Goal: Information Seeking & Learning: Learn about a topic

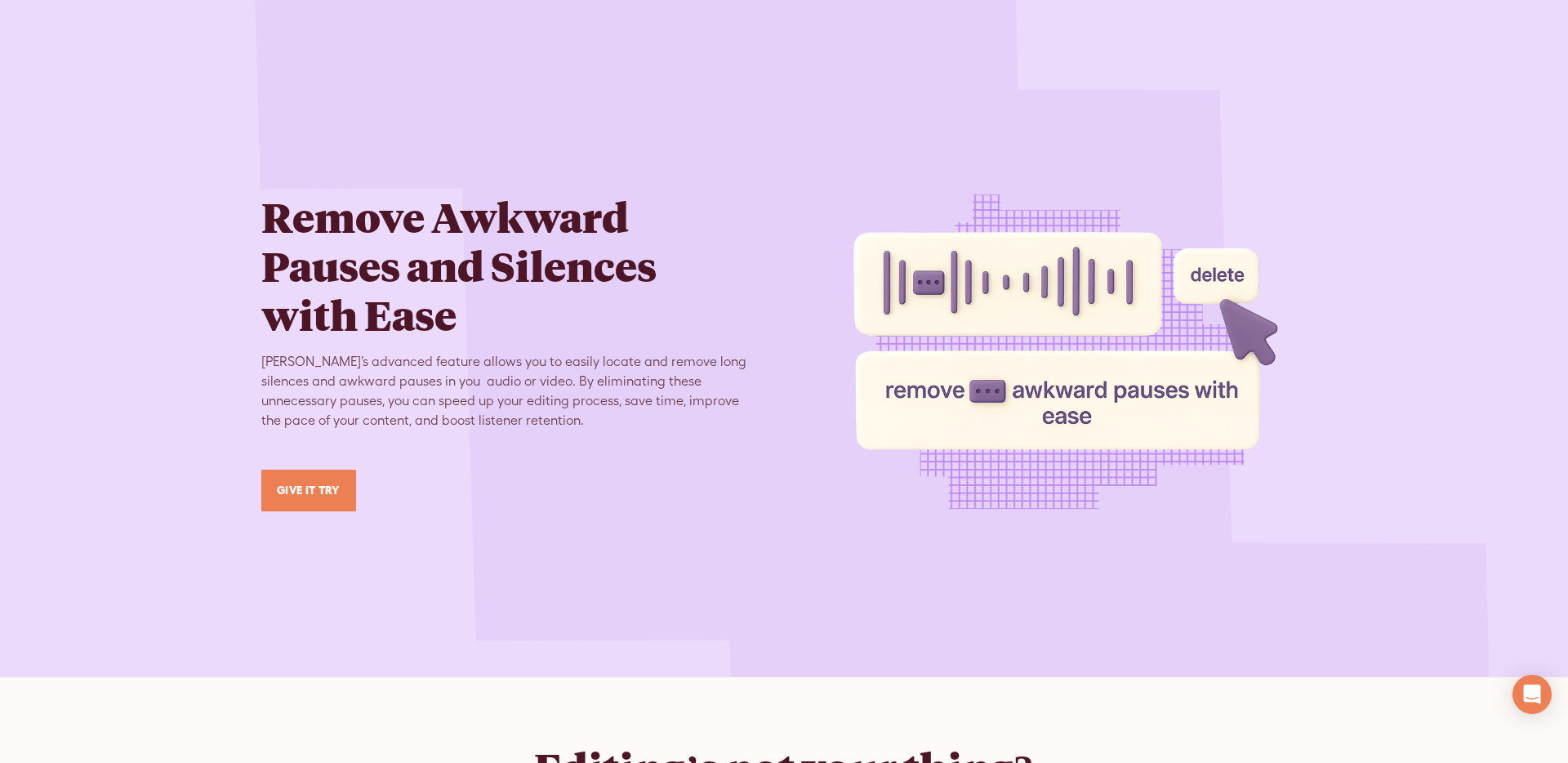
scroll to position [3941, 0]
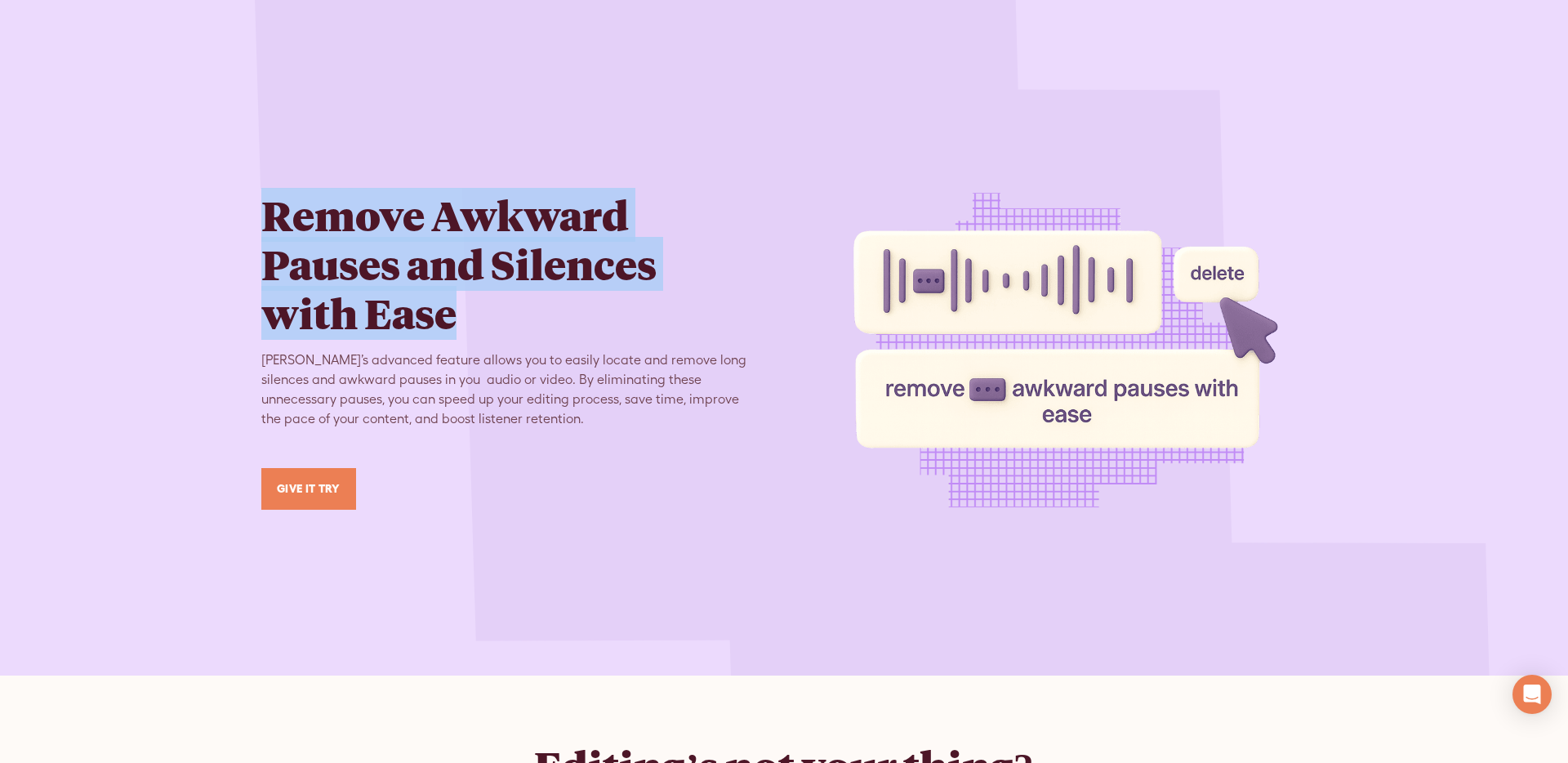
drag, startPoint x: 463, startPoint y: 306, endPoint x: 248, endPoint y: 223, distance: 230.5
copy h2 "Remove Awkward Pauses and Silences with Ease"
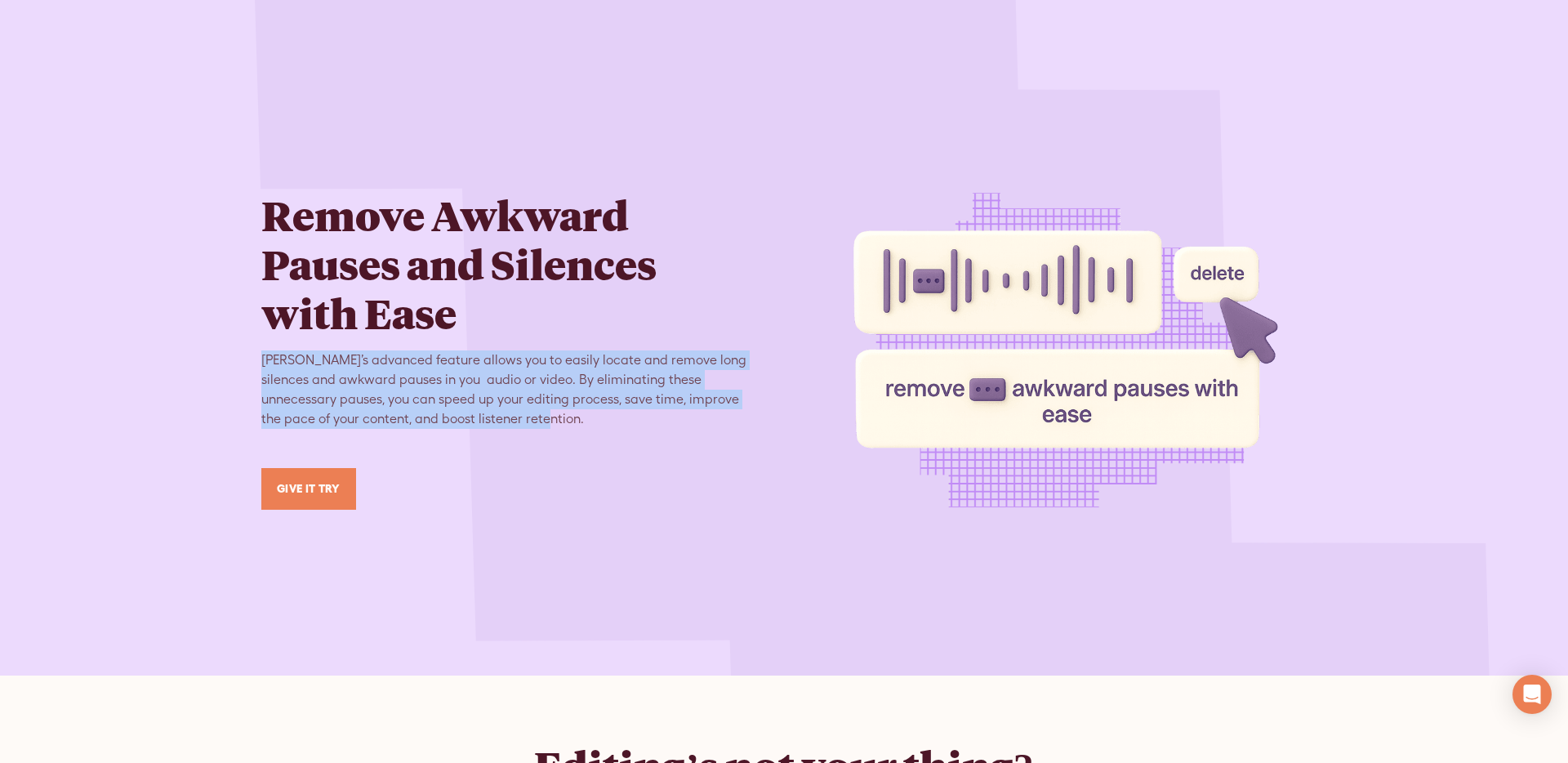
drag, startPoint x: 313, startPoint y: 373, endPoint x: 263, endPoint y: 364, distance: 50.8
copy div "[PERSON_NAME]’s advanced feature allows you to easily locate and remove long si…"
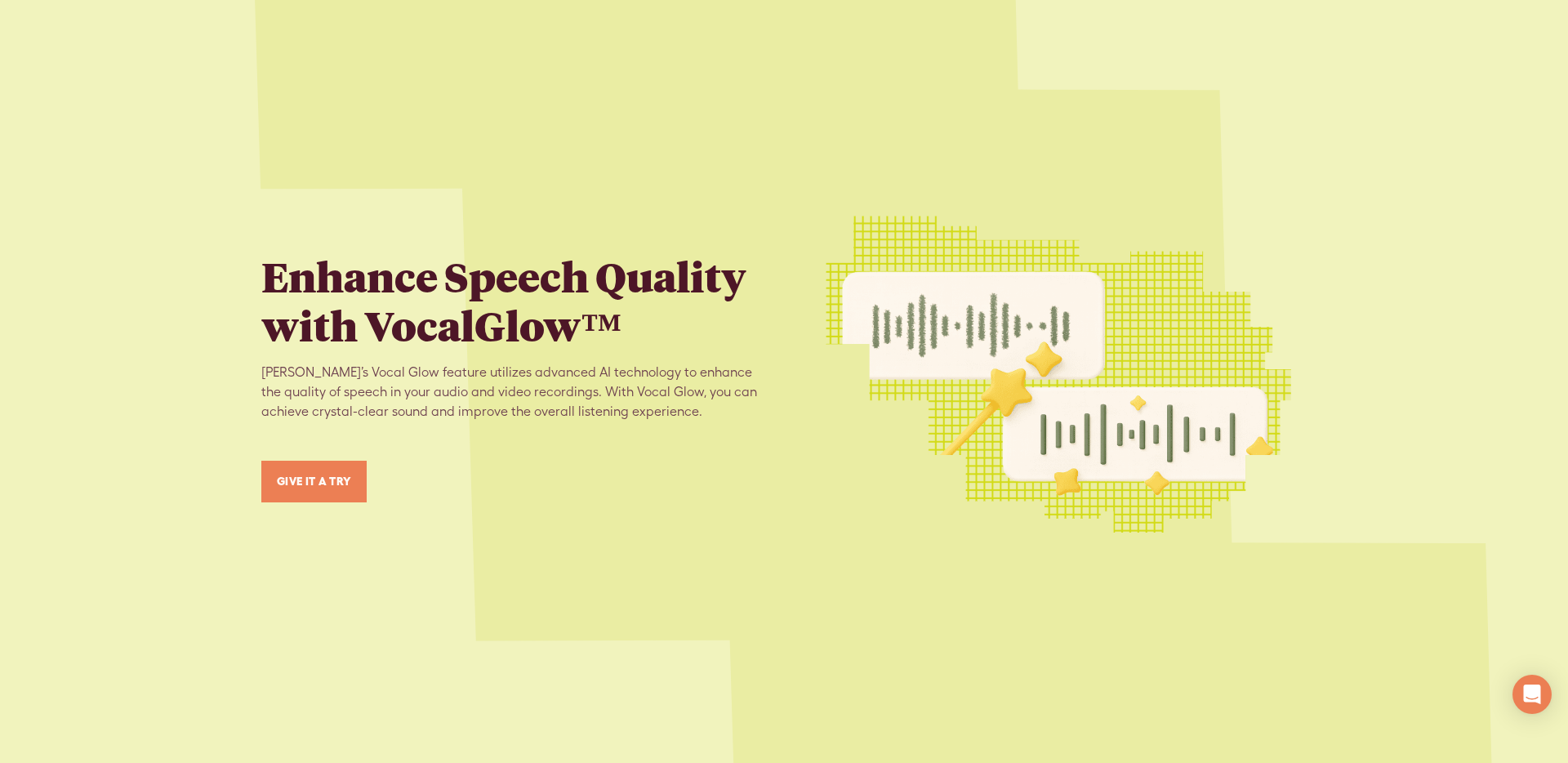
scroll to position [2654, 0]
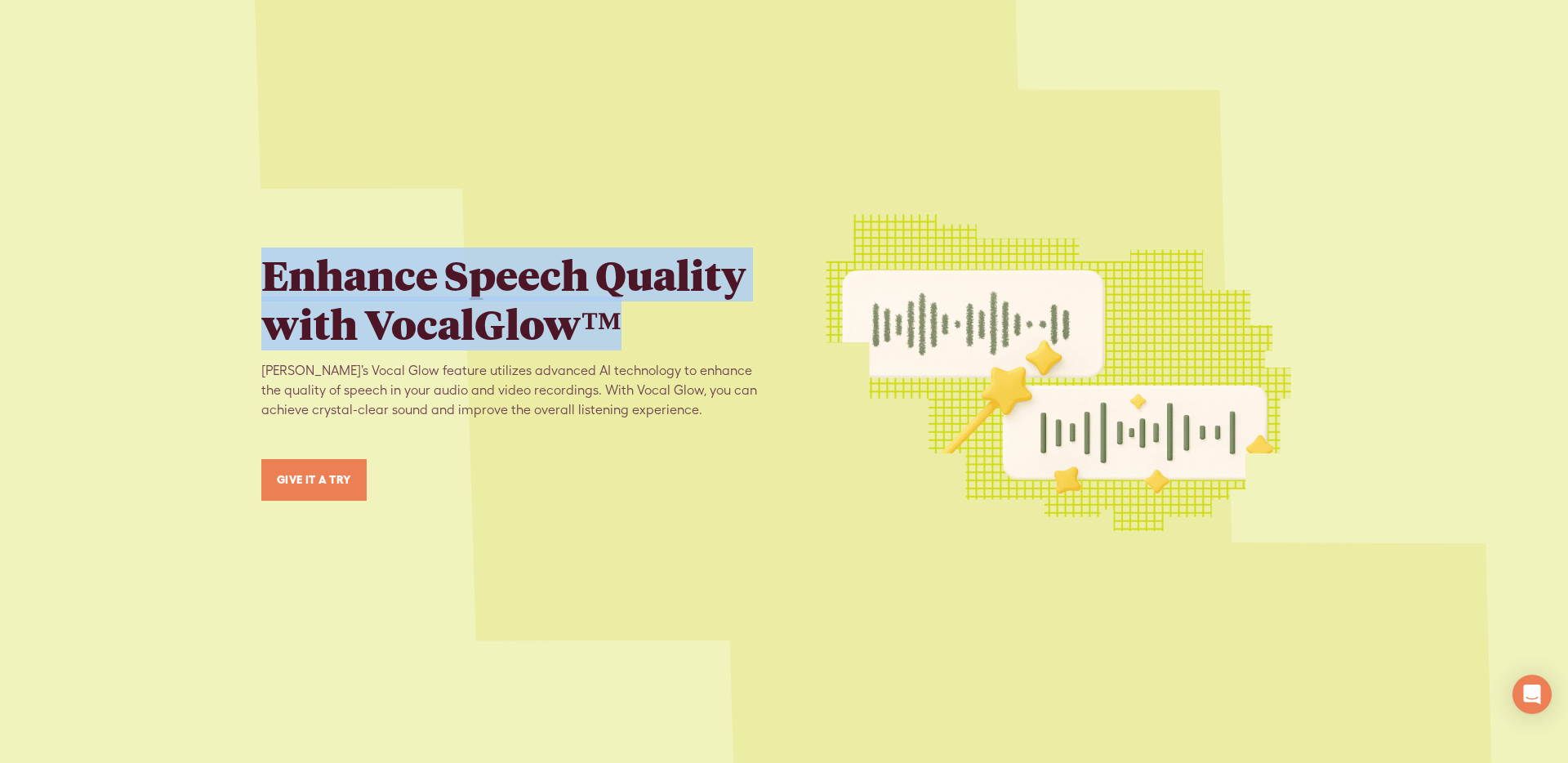
drag, startPoint x: 601, startPoint y: 296, endPoint x: 472, endPoint y: 180, distance: 173.5
click at [228, 244] on div "Edit audio or video by editing the text Introducing our text-based editing feat…" at bounding box center [784, 695] width 1568 height 2533
copy h2 "Enhance Speech Quality with VocalGlow™"
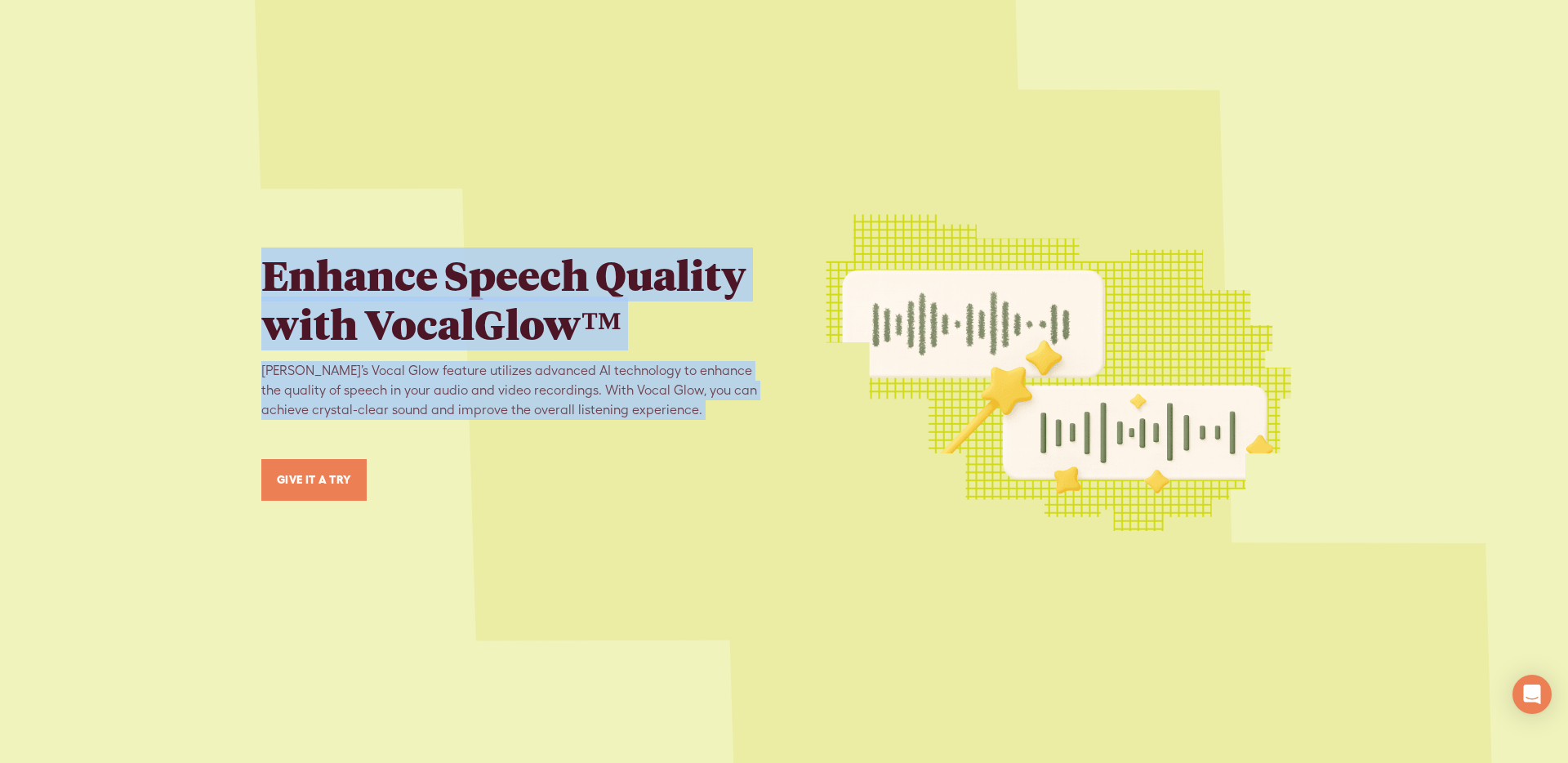
drag, startPoint x: 654, startPoint y: 405, endPoint x: 670, endPoint y: 181, distance: 224.6
click at [259, 255] on div "Edit audio or video by editing the text Introducing our text-based editing feat…" at bounding box center [784, 695] width 1568 height 2533
copy div "Enhance Speech Quality with VocalGlow™ Trebble’s Vocal Glow feature utilizes ad…"
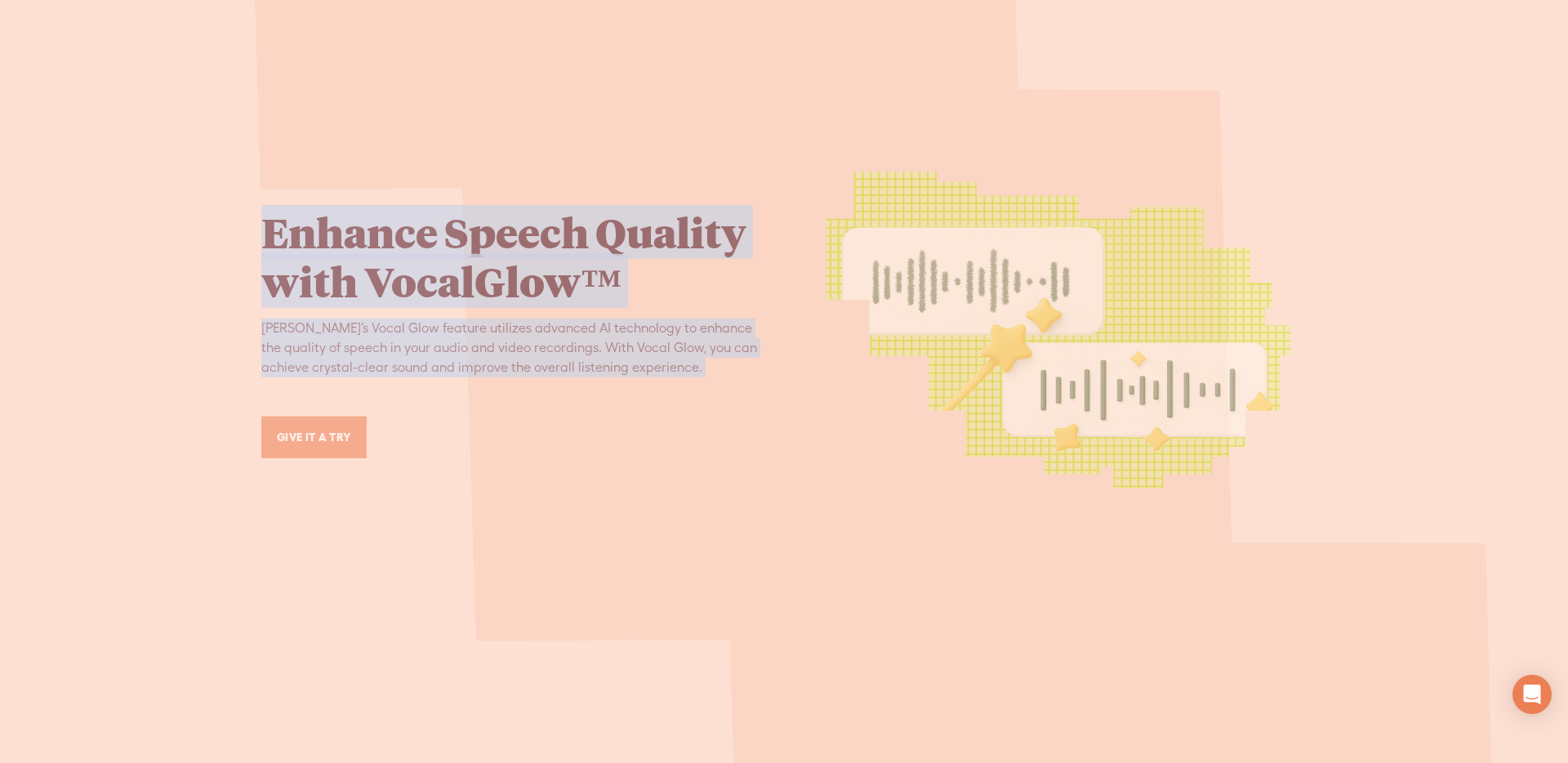
scroll to position [3012, 0]
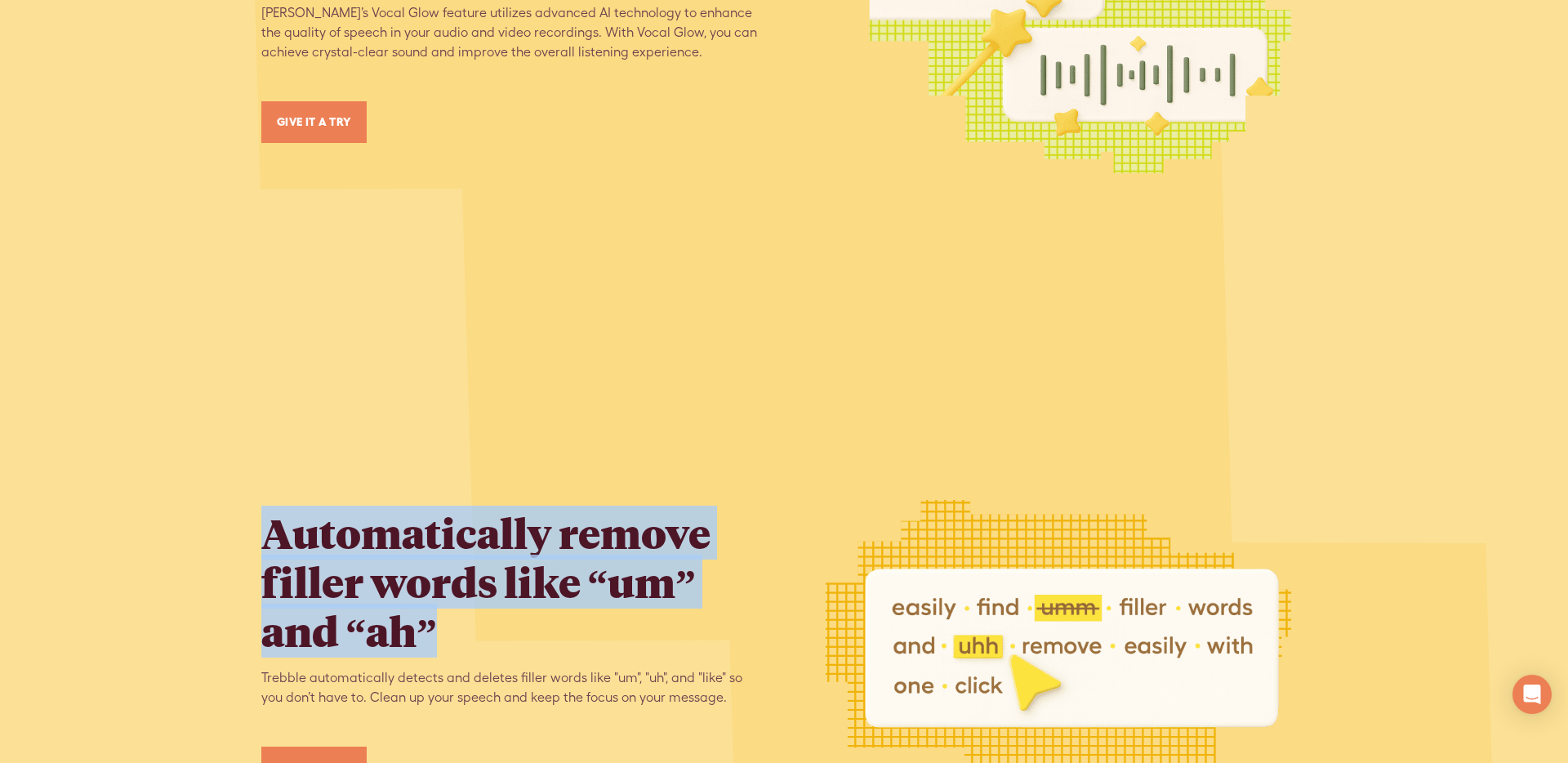
drag, startPoint x: 428, startPoint y: 629, endPoint x: 674, endPoint y: 348, distance: 373.5
click at [258, 539] on div "Edit audio or video by editing the text Introducing our text-based editing feat…" at bounding box center [784, 337] width 1568 height 2533
copy h2 "Automatically remove filler words like “um” and “ah”"
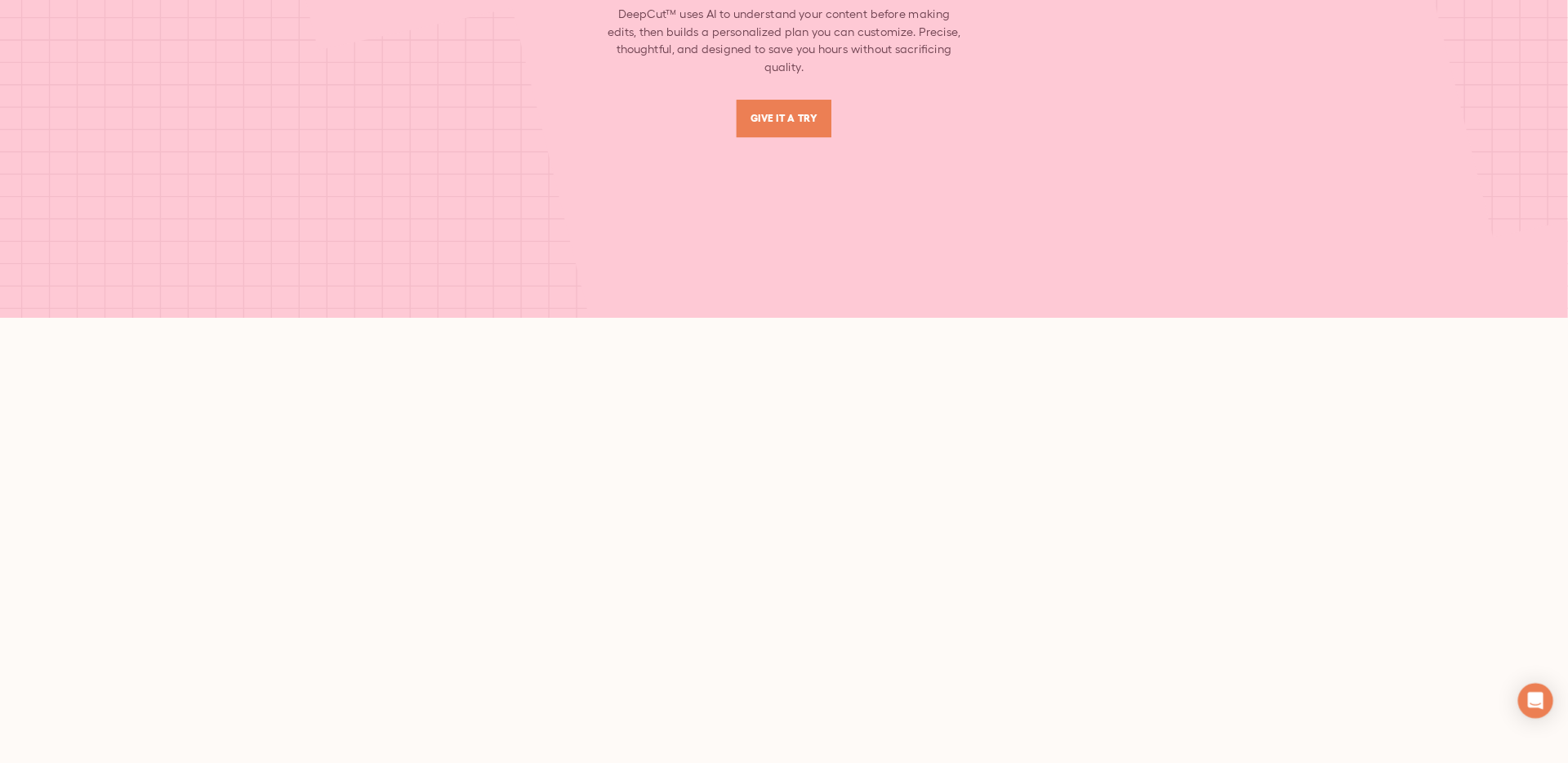
scroll to position [6979, 0]
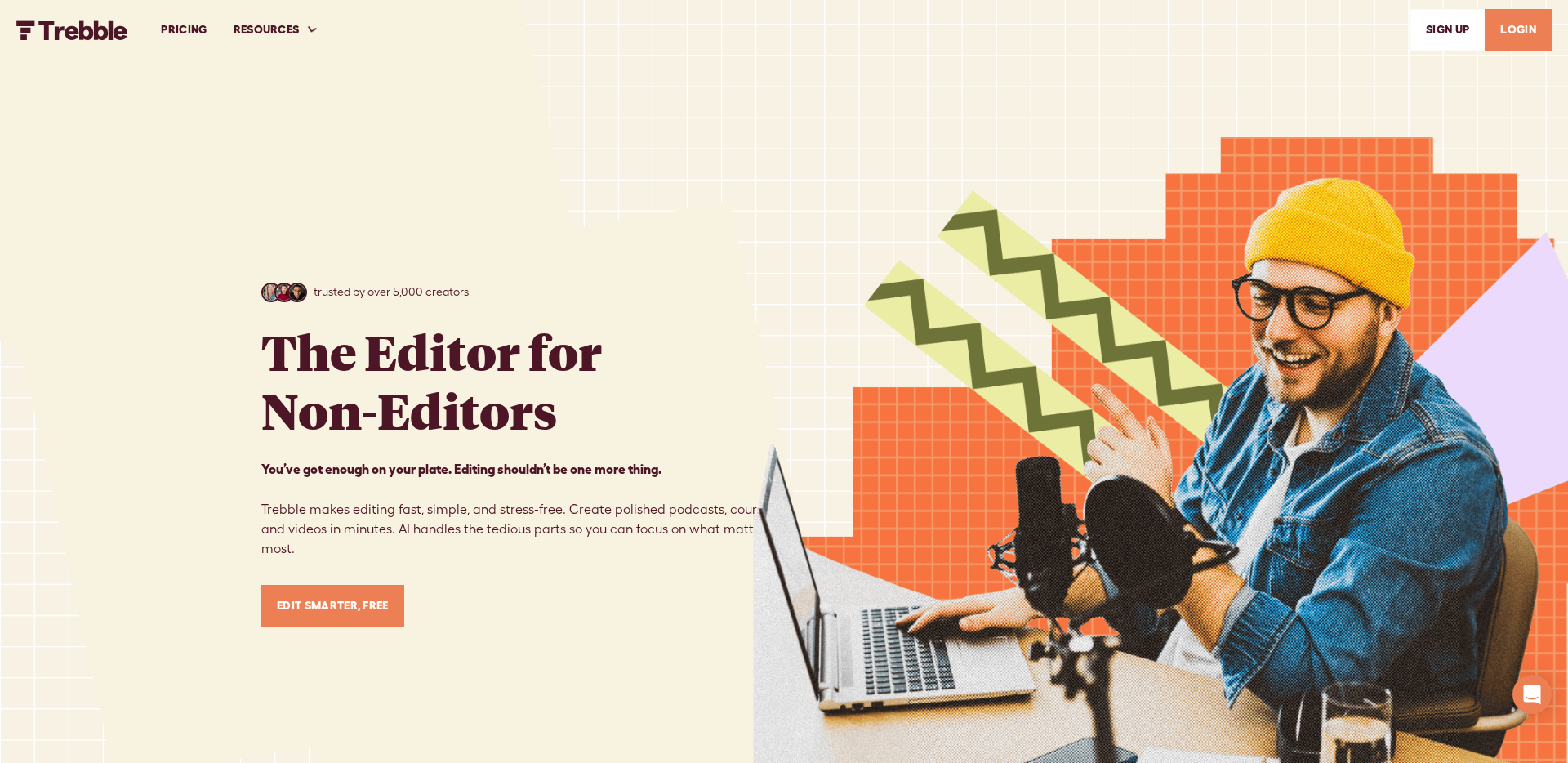
click at [193, 28] on link "PRICING" at bounding box center [183, 30] width 72 height 57
